Goal: Task Accomplishment & Management: Complete application form

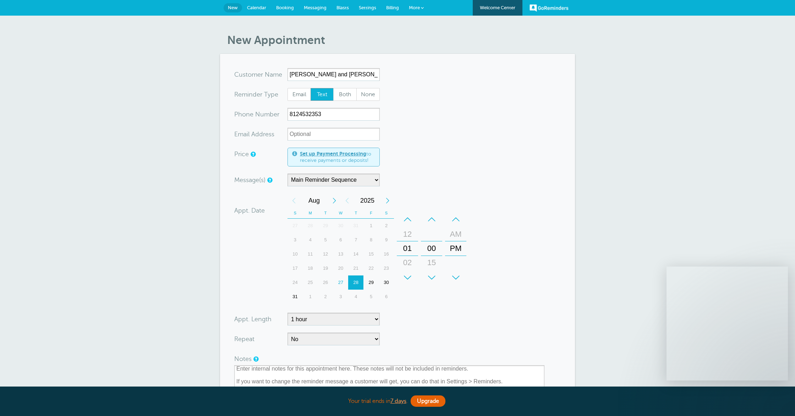
select select "60"
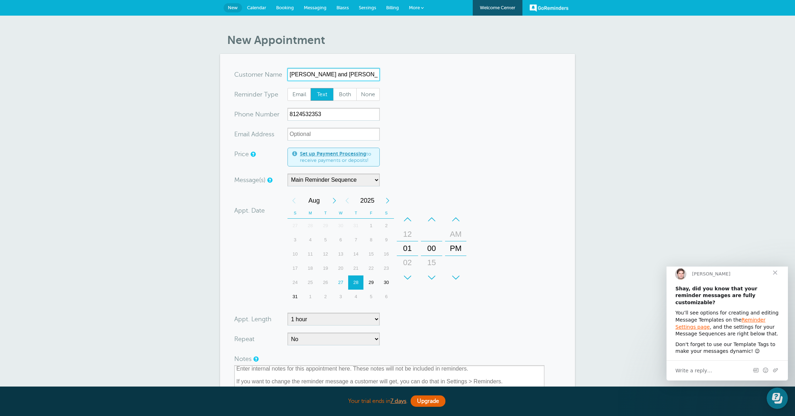
drag, startPoint x: 358, startPoint y: 75, endPoint x: 274, endPoint y: 73, distance: 83.4
click at [274, 73] on div "x-no-autofill Cus tomer N ame John and Jean Allen No search results. Edit Remove" at bounding box center [307, 74] width 146 height 13
drag, startPoint x: 324, startPoint y: 116, endPoint x: 255, endPoint y: 114, distance: 70.0
click at [255, 114] on div "xxx-no-autofill Pho ne Nu mber 8124532353" at bounding box center [307, 114] width 146 height 13
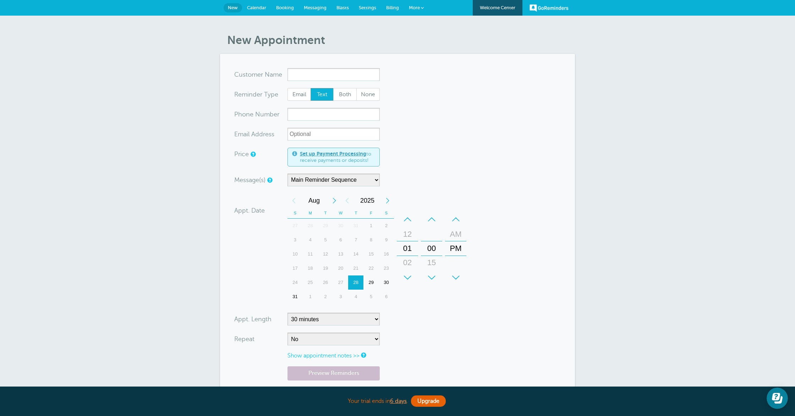
click at [321, 75] on input "x-no-autofill" at bounding box center [334, 74] width 92 height 13
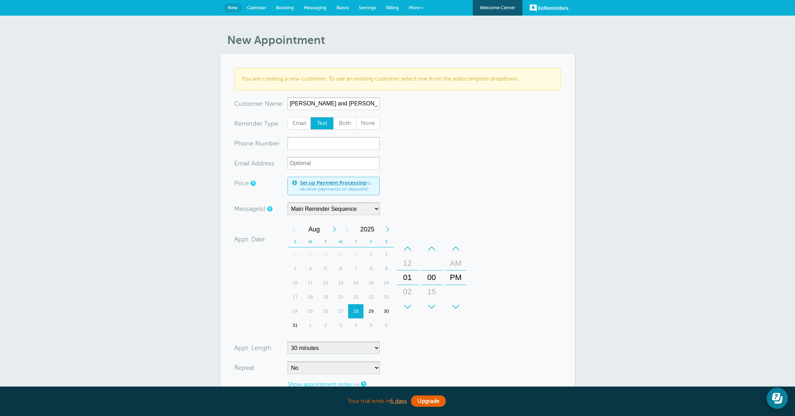
type input "[PERSON_NAME] and [PERSON_NAME]"
click at [323, 140] on input "xxx-no-autofill" at bounding box center [334, 143] width 92 height 13
type input "3526134200"
click at [363, 160] on input "xx-no-autofill" at bounding box center [334, 163] width 92 height 13
click at [335, 227] on div "Next Month" at bounding box center [334, 229] width 13 height 14
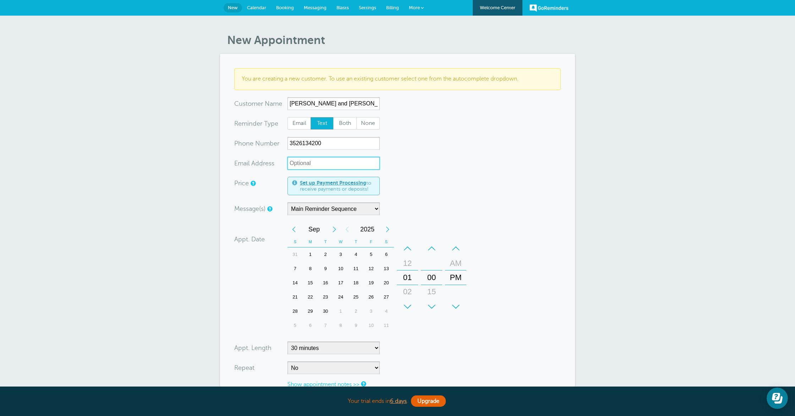
click at [340, 252] on div "3" at bounding box center [340, 254] width 15 height 14
click at [406, 250] on div "–" at bounding box center [407, 248] width 21 height 14
click at [459, 251] on div "–" at bounding box center [455, 248] width 21 height 14
click at [407, 204] on div "Message(s) Main Reminder Sequence Custom Message Start with First Reminder Seco…" at bounding box center [349, 208] width 231 height 13
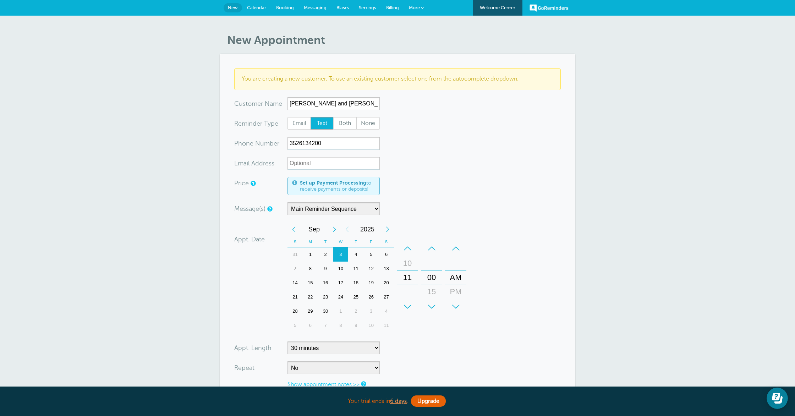
click at [429, 188] on form "You are creating a new customer. To use an existing customer select one from th…" at bounding box center [397, 257] width 327 height 379
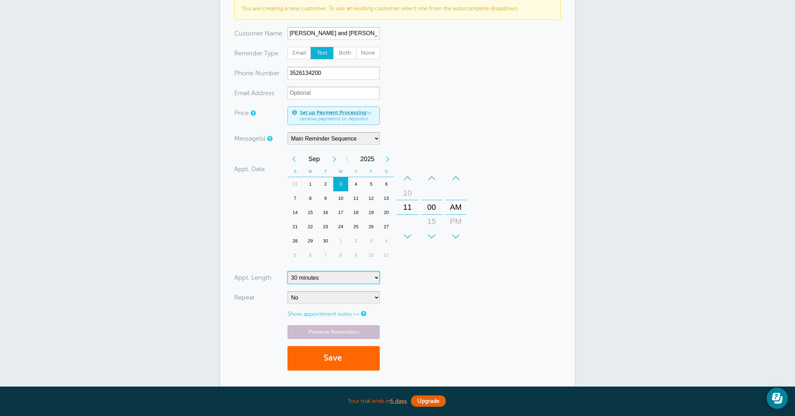
click at [354, 278] on select "5 minutes 10 minutes 15 minutes 20 minutes 25 minutes 30 minutes 35 minutes 40 …" at bounding box center [334, 277] width 92 height 13
select select "60"
click at [288, 271] on select "5 minutes 10 minutes 15 minutes 20 minutes 25 minutes 30 minutes 35 minutes 40 …" at bounding box center [334, 277] width 92 height 13
click at [330, 358] on button "Save" at bounding box center [334, 358] width 92 height 24
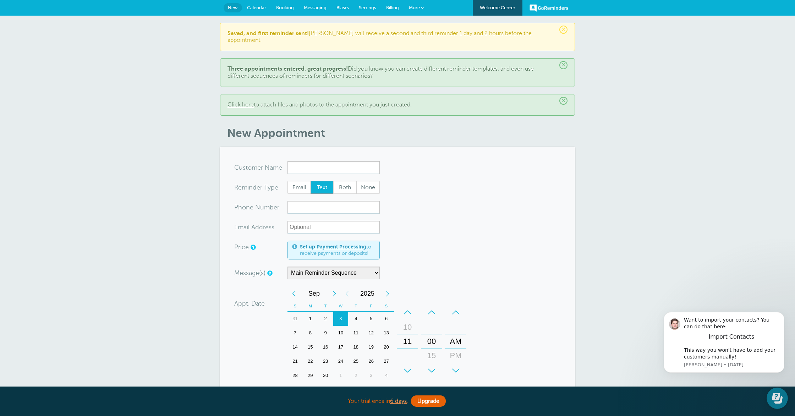
click at [258, 12] on link "Calendar" at bounding box center [256, 8] width 29 height 16
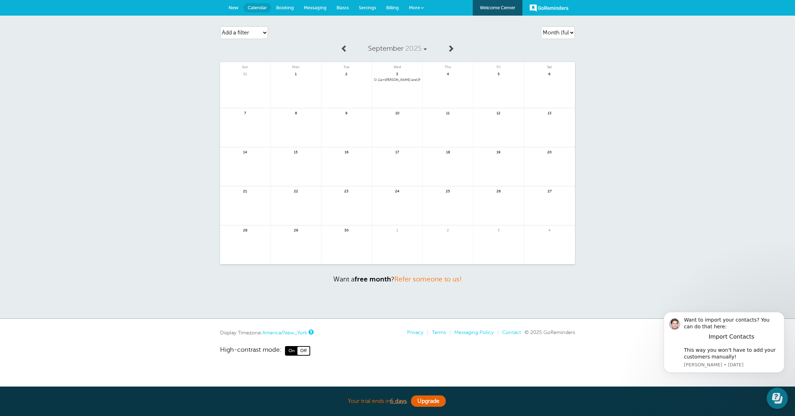
click at [400, 83] on link at bounding box center [397, 98] width 50 height 31
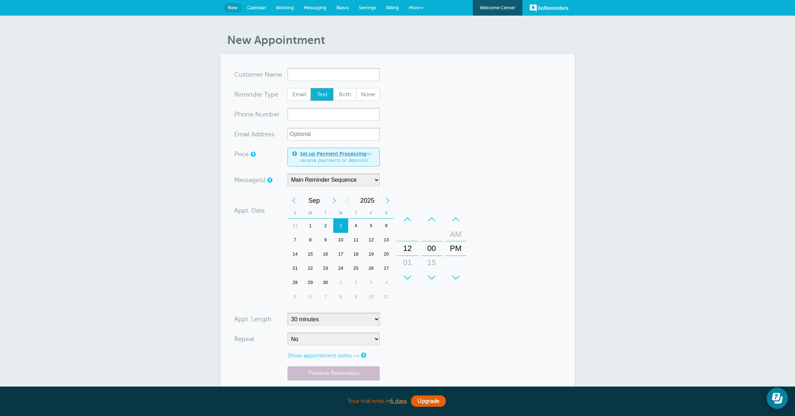
click at [259, 6] on span "Calendar" at bounding box center [256, 7] width 19 height 5
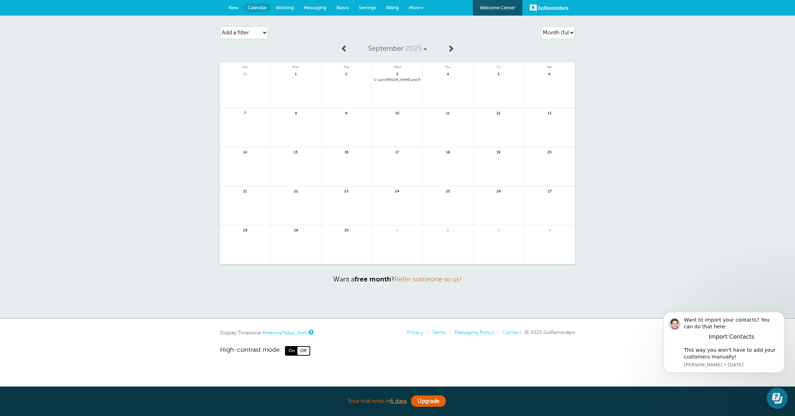
click at [379, 79] on span "11am" at bounding box center [381, 80] width 7 height 4
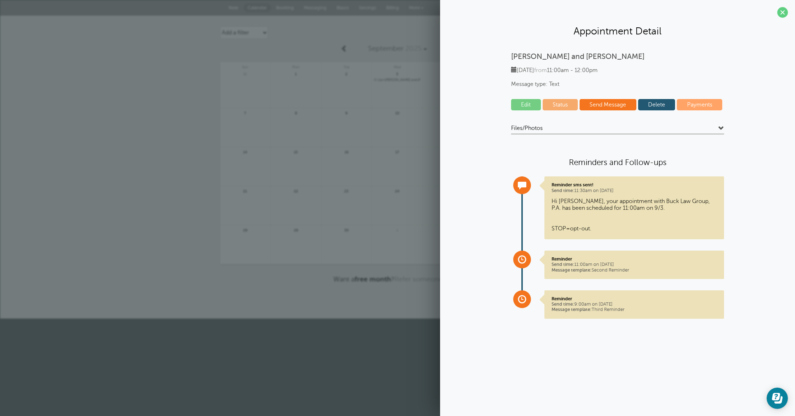
drag, startPoint x: 783, startPoint y: 14, endPoint x: 773, endPoint y: 13, distance: 10.7
click at [783, 14] on span at bounding box center [782, 12] width 11 height 11
